Goal: Information Seeking & Learning: Learn about a topic

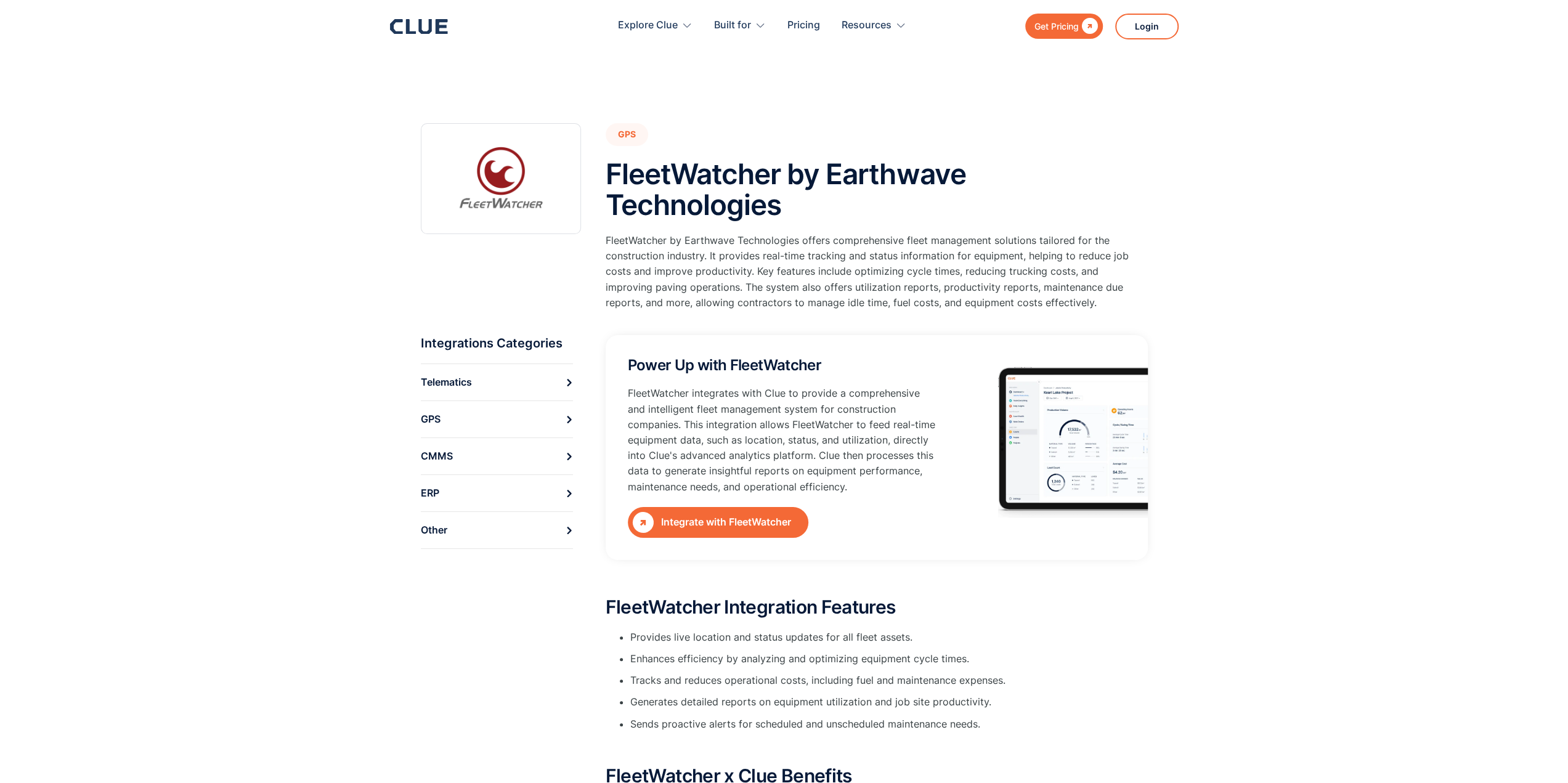
click at [421, 14] on div "Get Pricing  Explore Clue Solutions Tailored solutions for your construction e…" at bounding box center [784, 26] width 789 height 52
click at [415, 23] on icon at bounding box center [418, 26] width 58 height 15
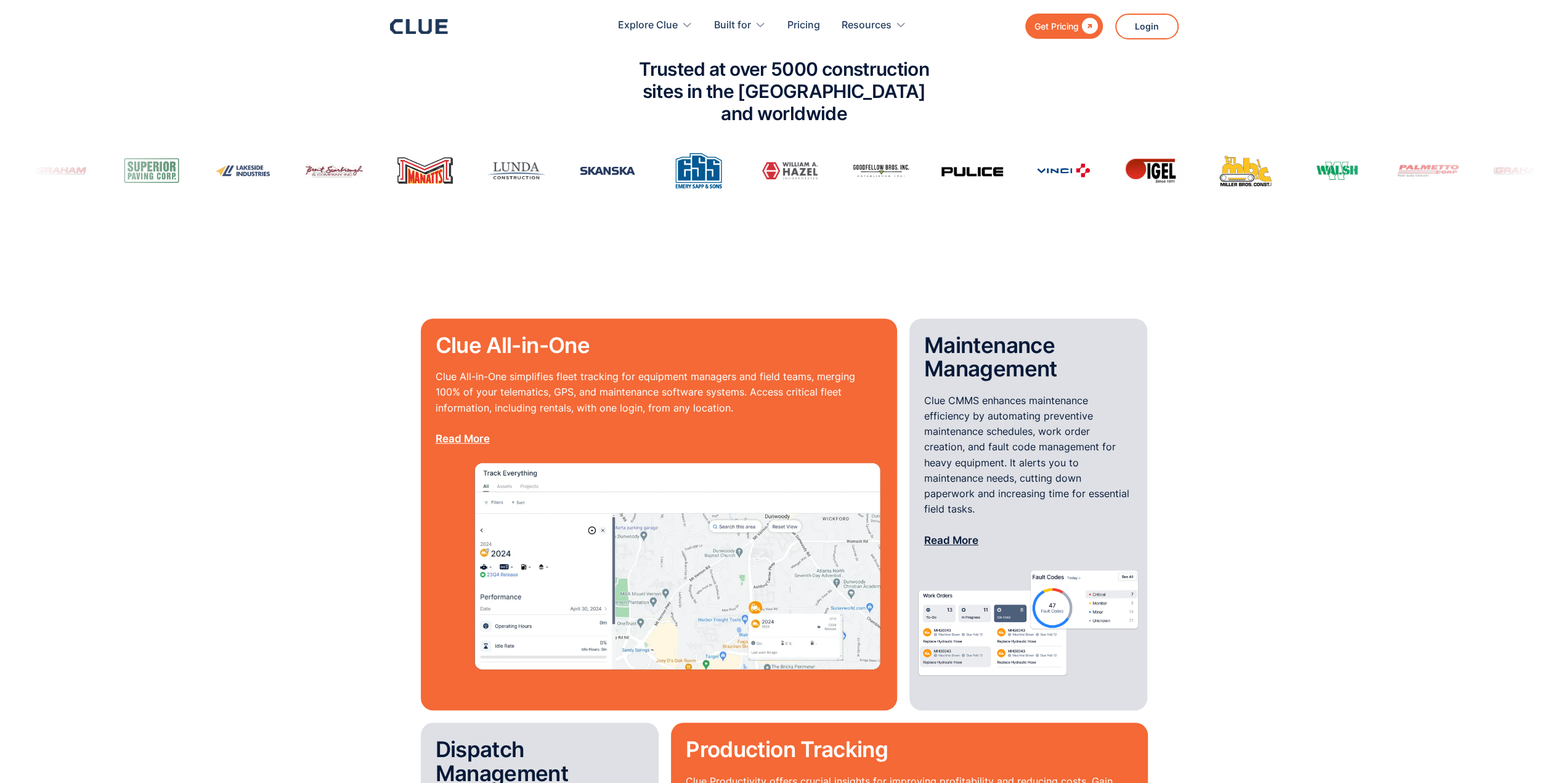
scroll to position [985, 0]
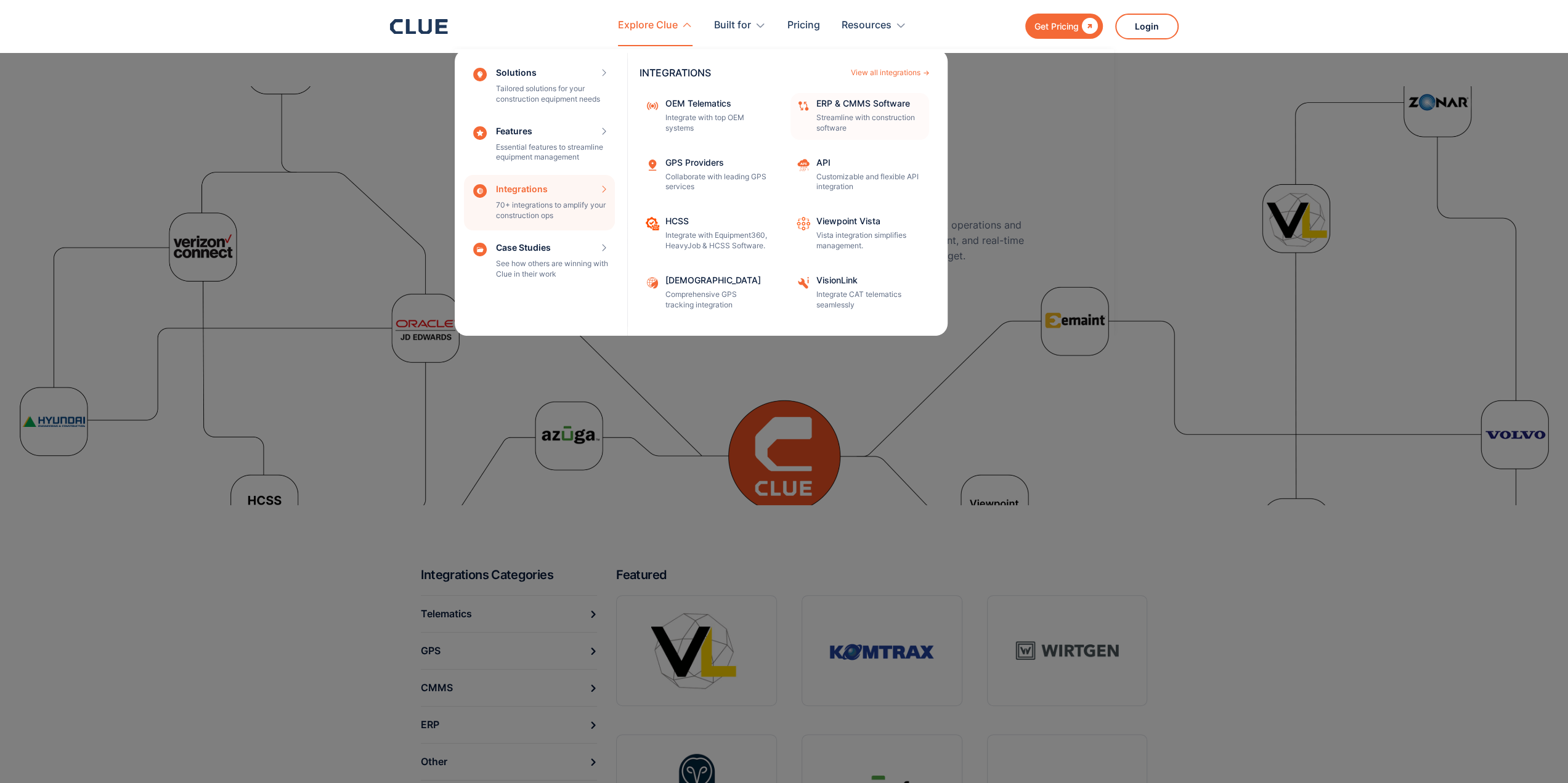
click at [851, 125] on p "Streamline with construction software" at bounding box center [868, 123] width 105 height 21
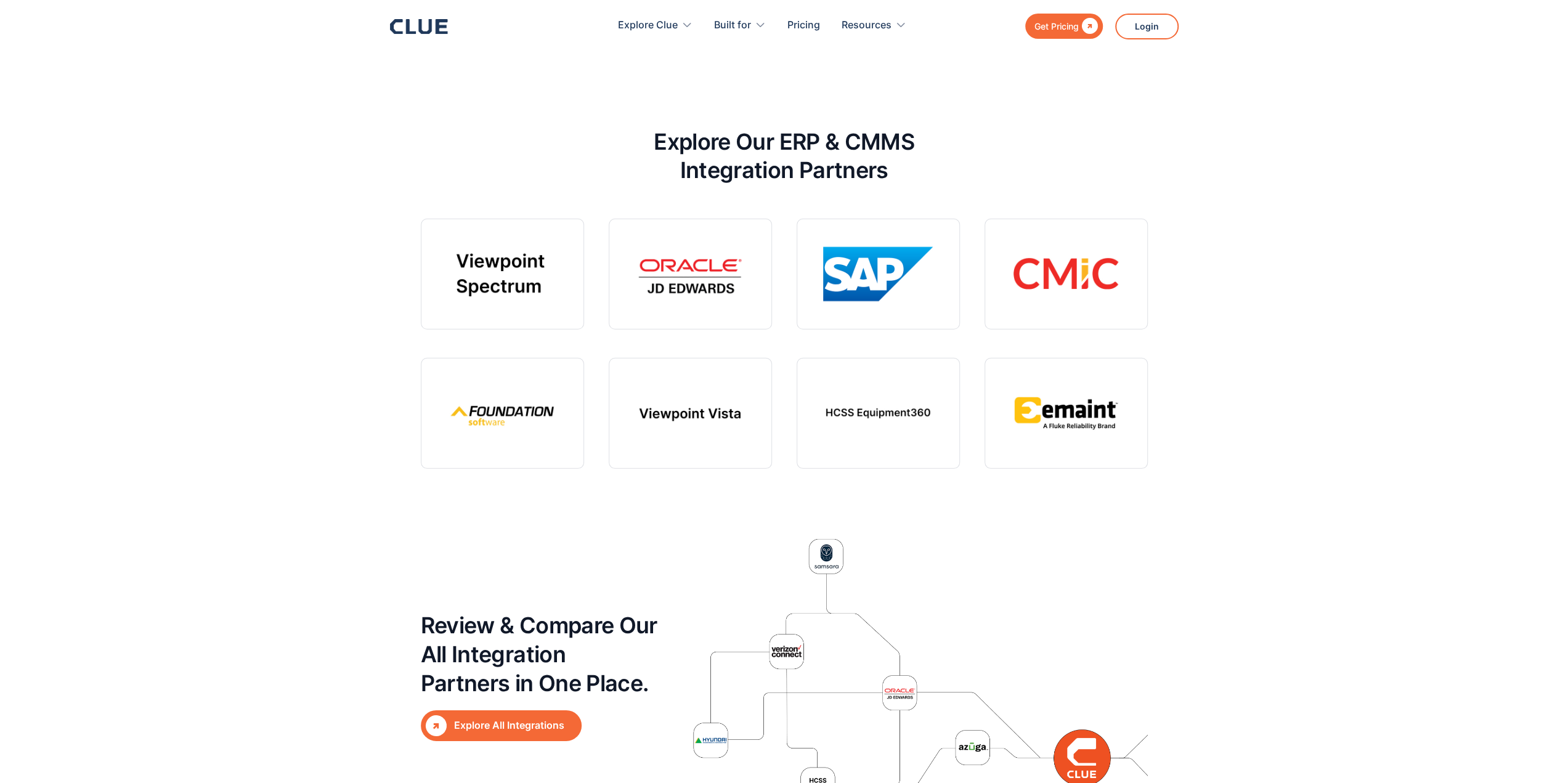
scroll to position [3407, 0]
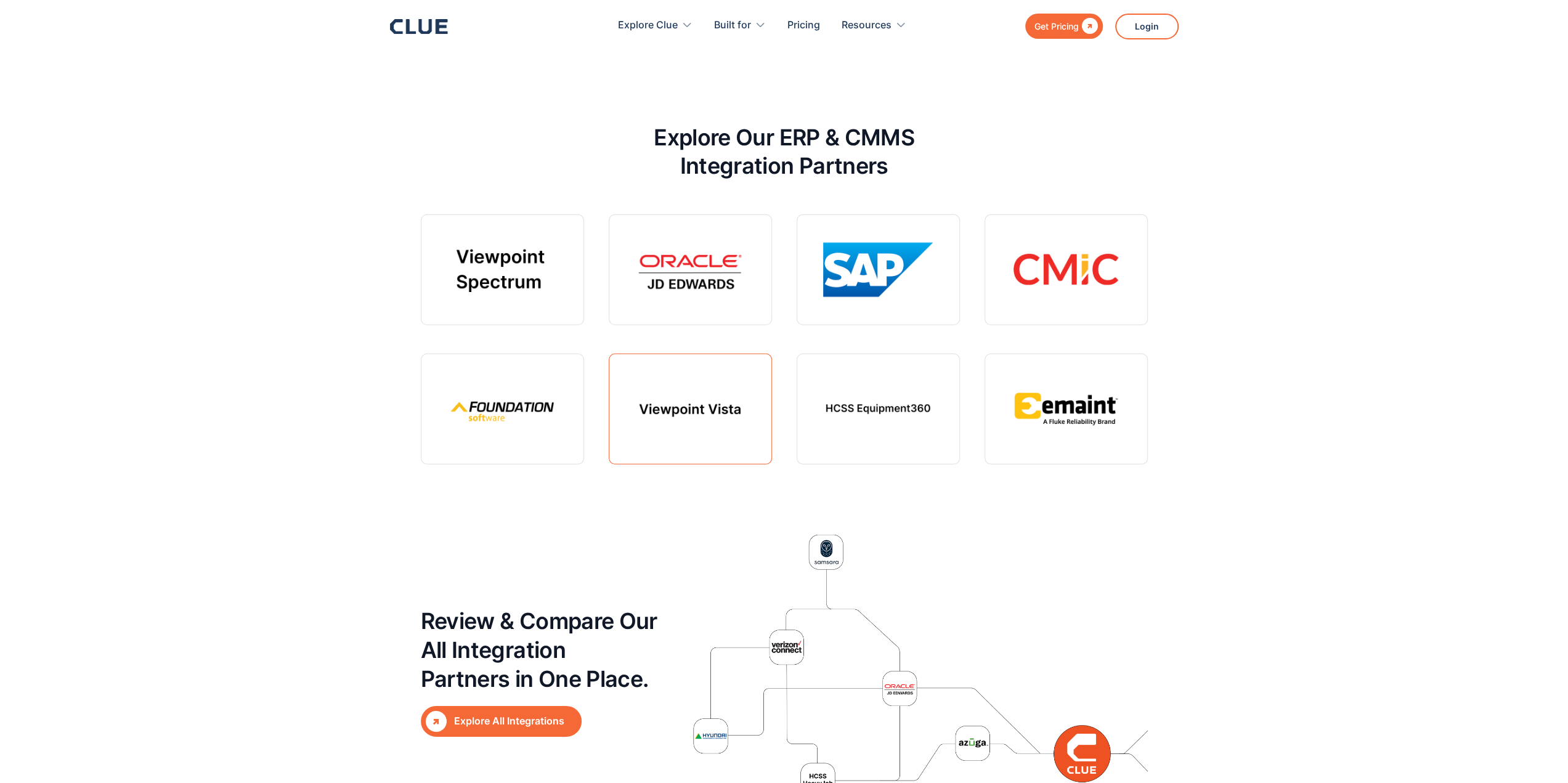
click at [675, 393] on link at bounding box center [690, 409] width 163 height 111
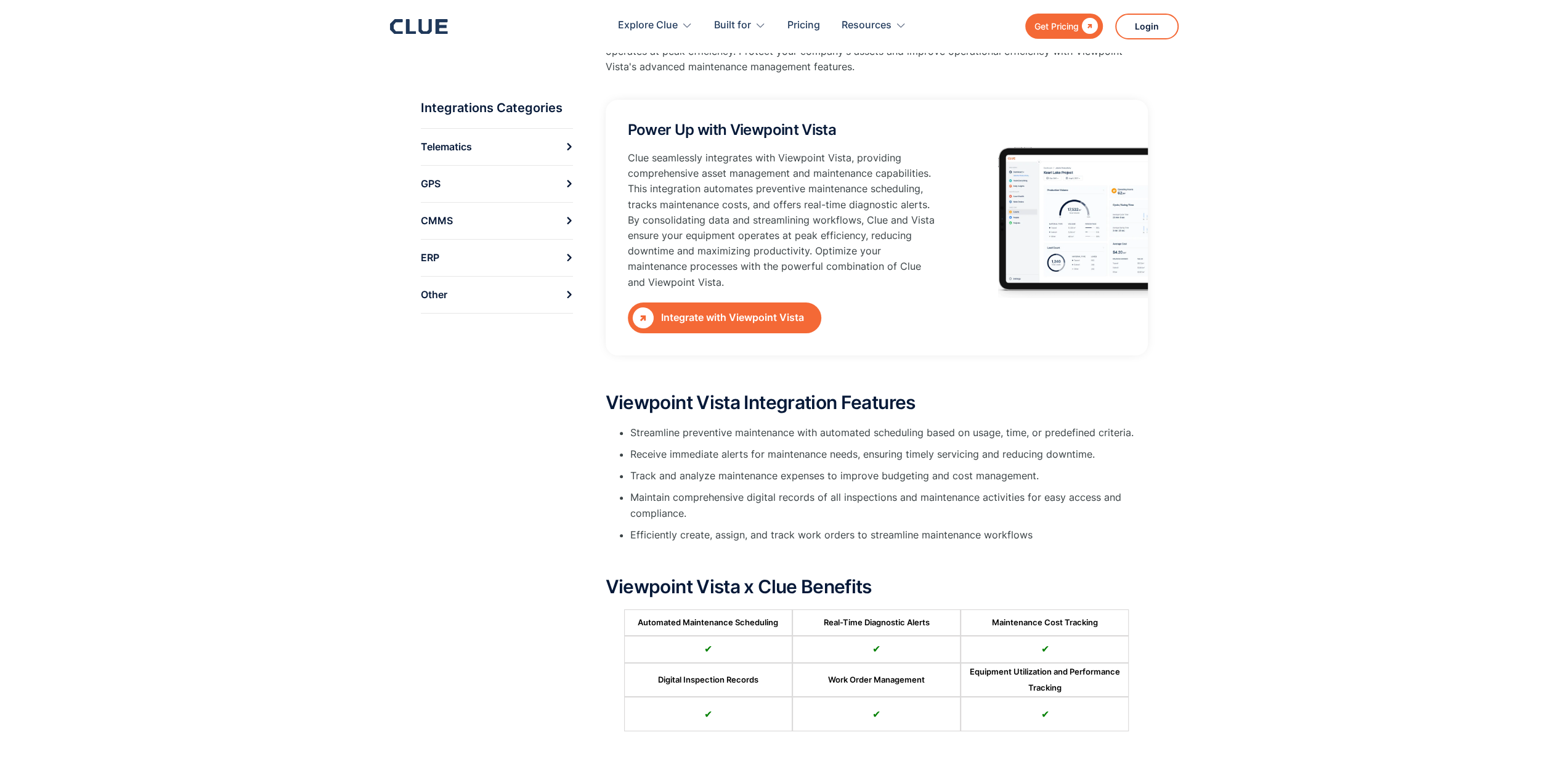
scroll to position [35, 0]
